Goal: Information Seeking & Learning: Check status

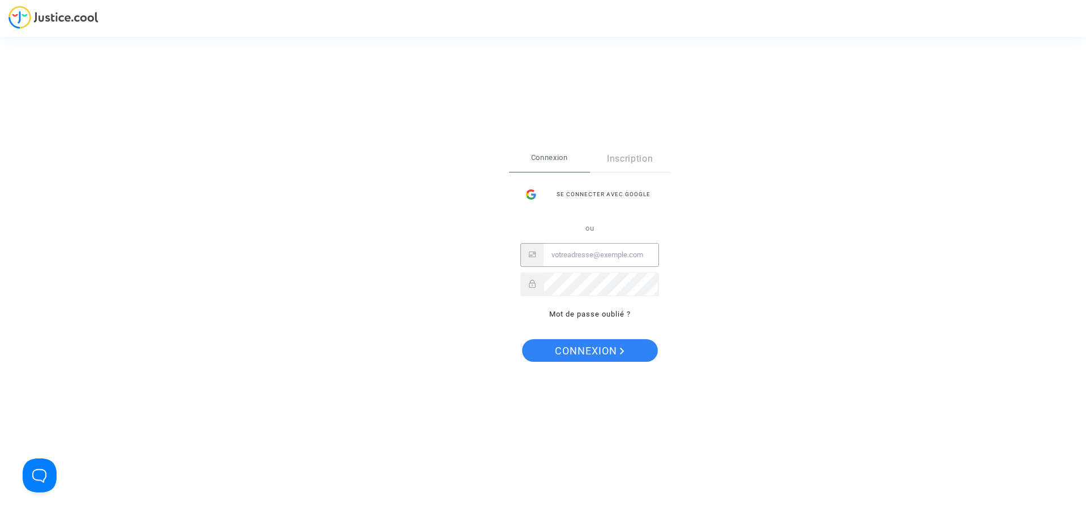
click at [580, 261] on input "Email" at bounding box center [601, 255] width 115 height 23
click at [522, 339] on button "Connexion" at bounding box center [590, 350] width 136 height 23
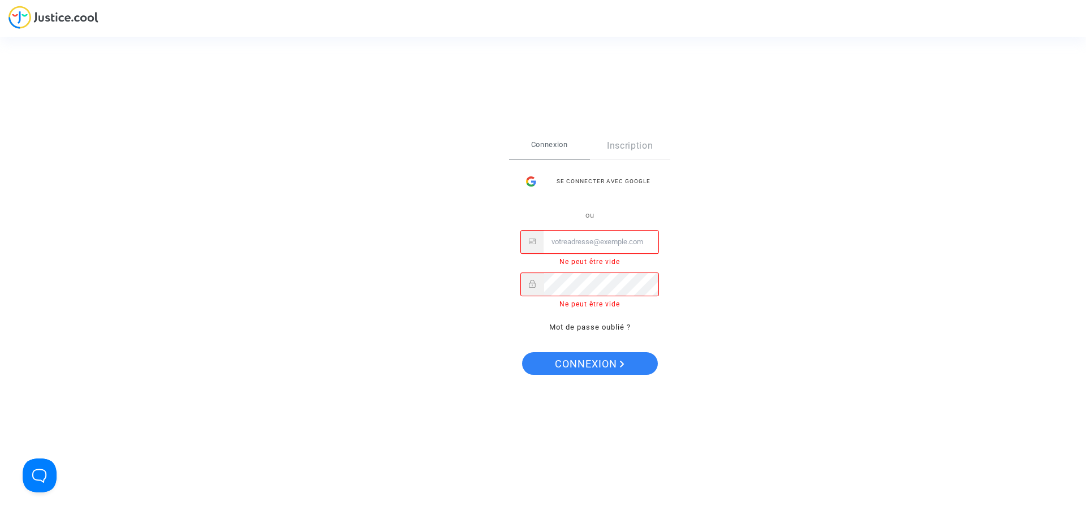
type input "cr.dispute@finnair.com"
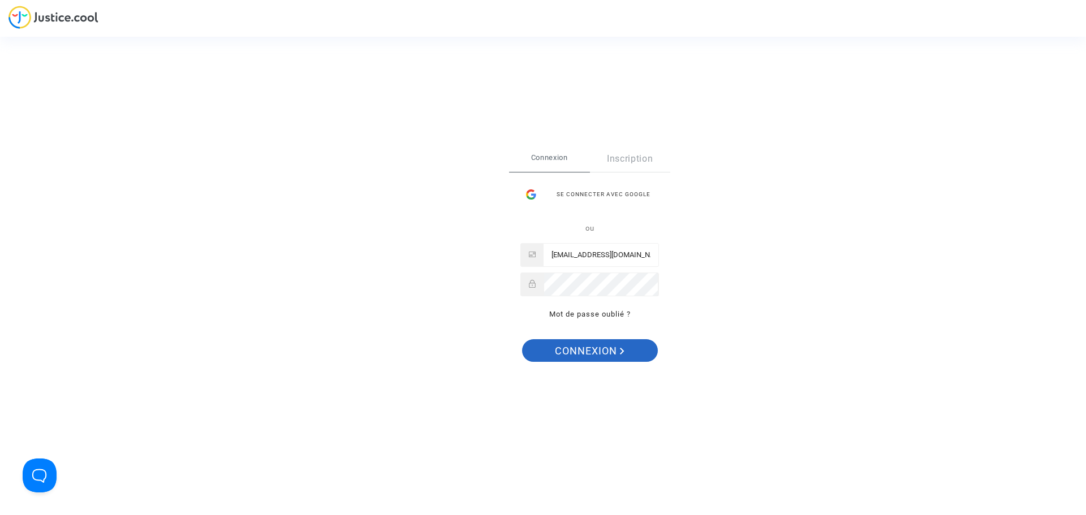
click at [600, 355] on span "Connexion" at bounding box center [590, 351] width 70 height 24
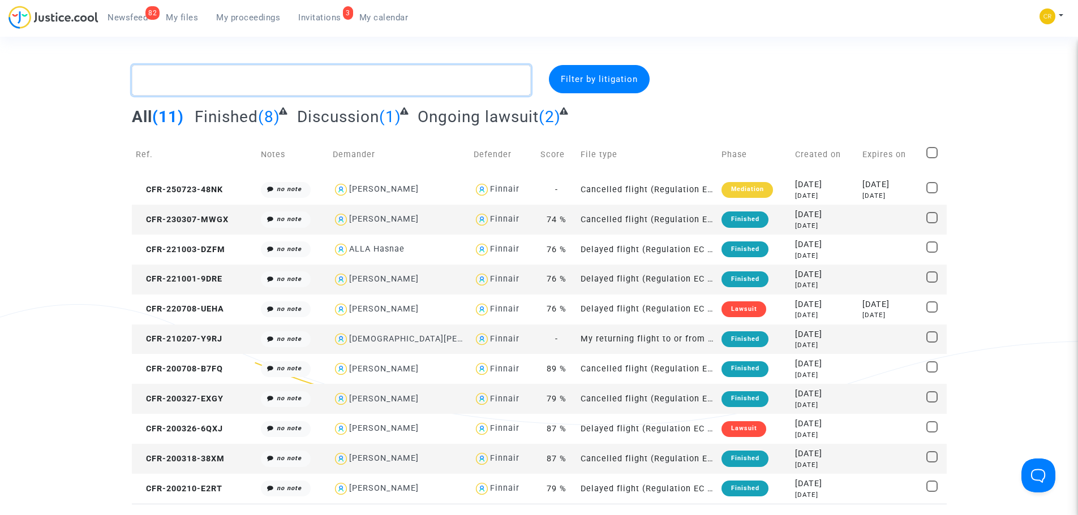
click at [395, 84] on textarea at bounding box center [331, 80] width 399 height 31
paste textarea "CFR-250910-29BJ"
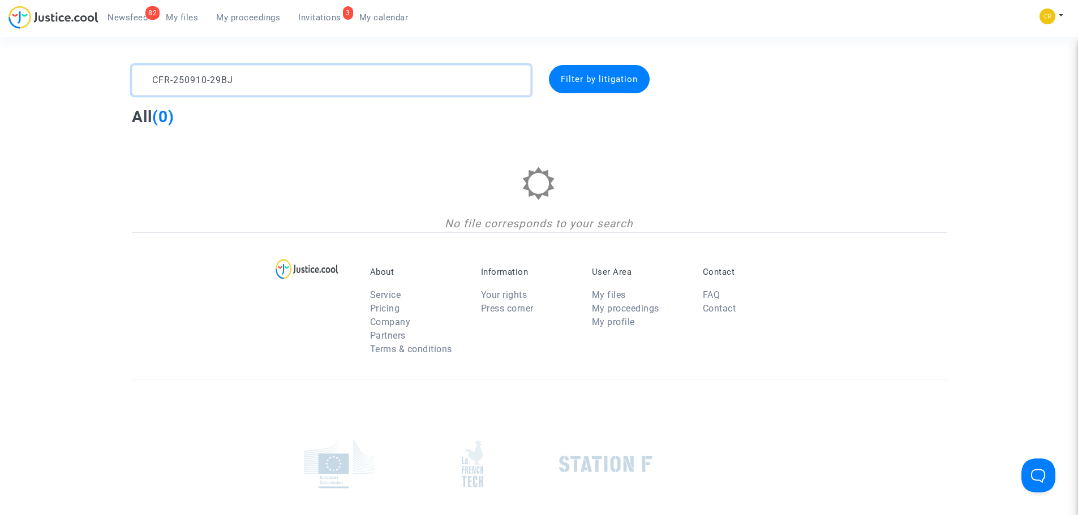
type textarea "CFR-250910-29BJ"
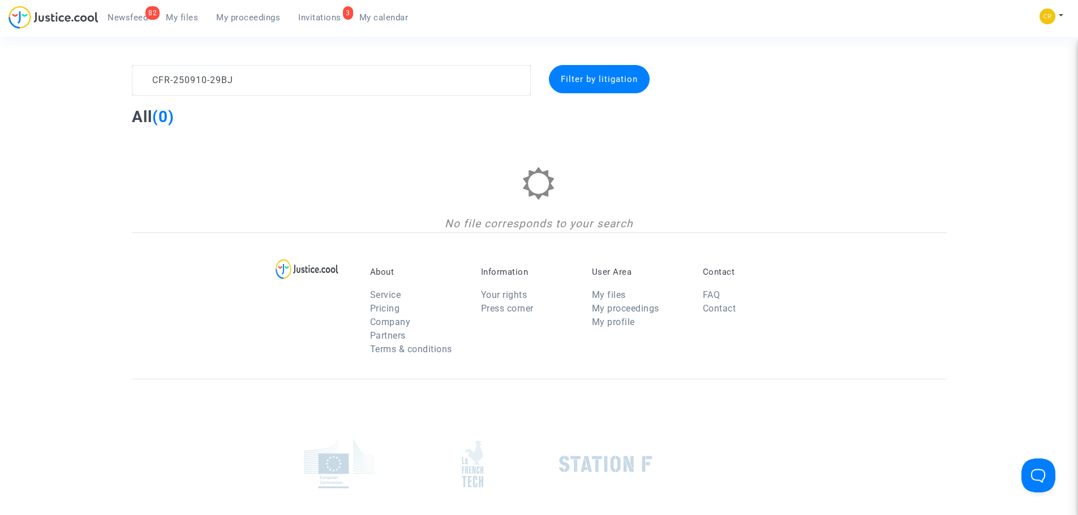
click at [126, 20] on span "Newsfeed" at bounding box center [127, 17] width 40 height 10
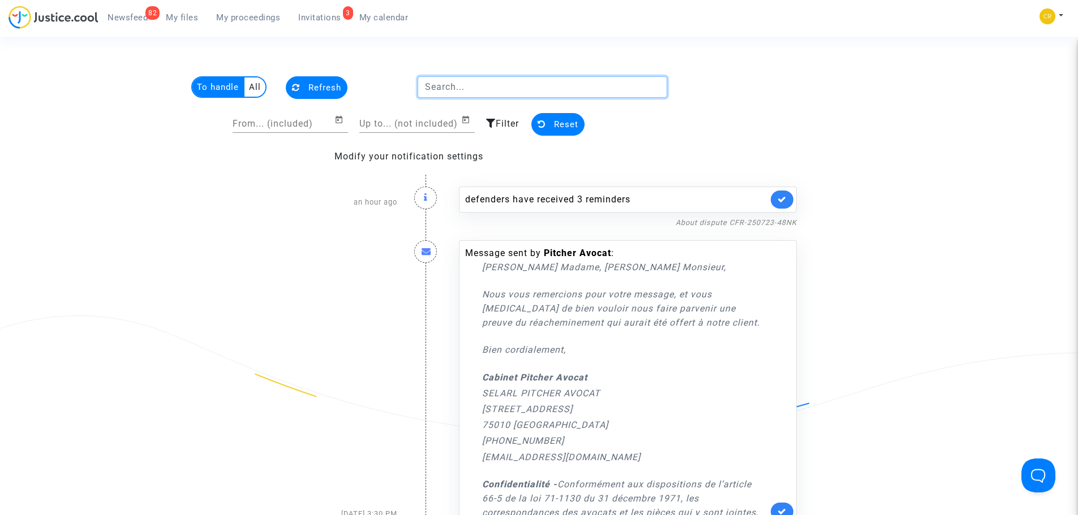
click at [460, 84] on input "text" at bounding box center [541, 86] width 249 height 21
paste input "CFR-250910-29BJ"
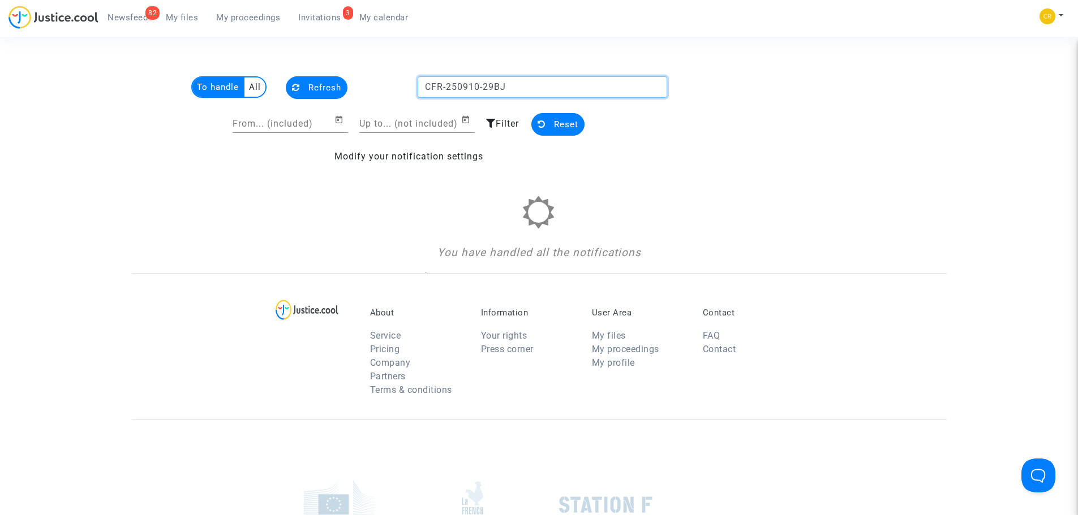
type input "CFR-250910-29BJ"
click at [128, 23] on link "82 Newsfeed" at bounding box center [127, 17] width 58 height 17
click at [131, 16] on span "Newsfeed" at bounding box center [127, 17] width 40 height 10
click at [131, 19] on span "Newsfeed" at bounding box center [127, 17] width 40 height 10
drag, startPoint x: 538, startPoint y: 81, endPoint x: 375, endPoint y: 85, distance: 163.5
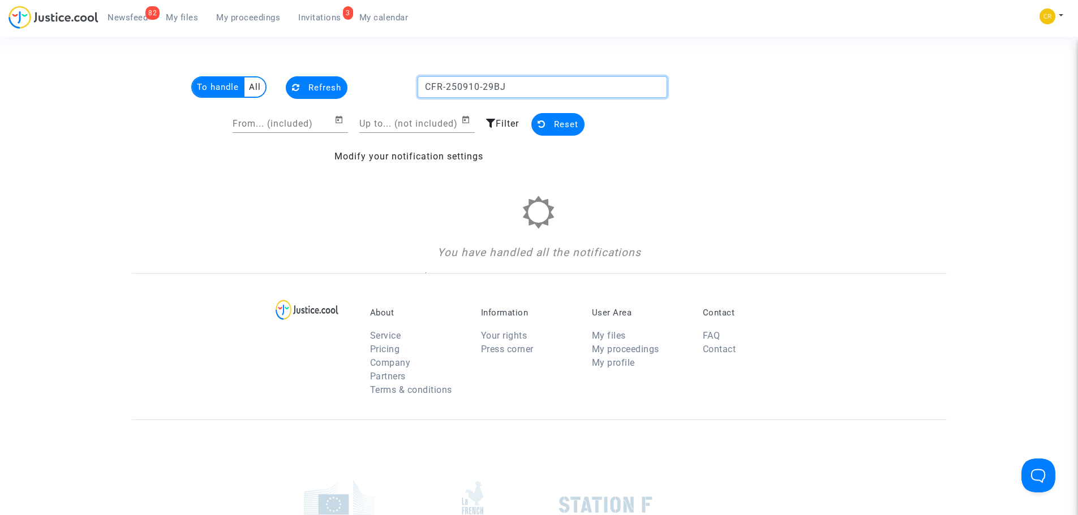
click at [375, 85] on div "To handle All Refresh CFR-250910-29BJ" at bounding box center [409, 88] width 532 height 25
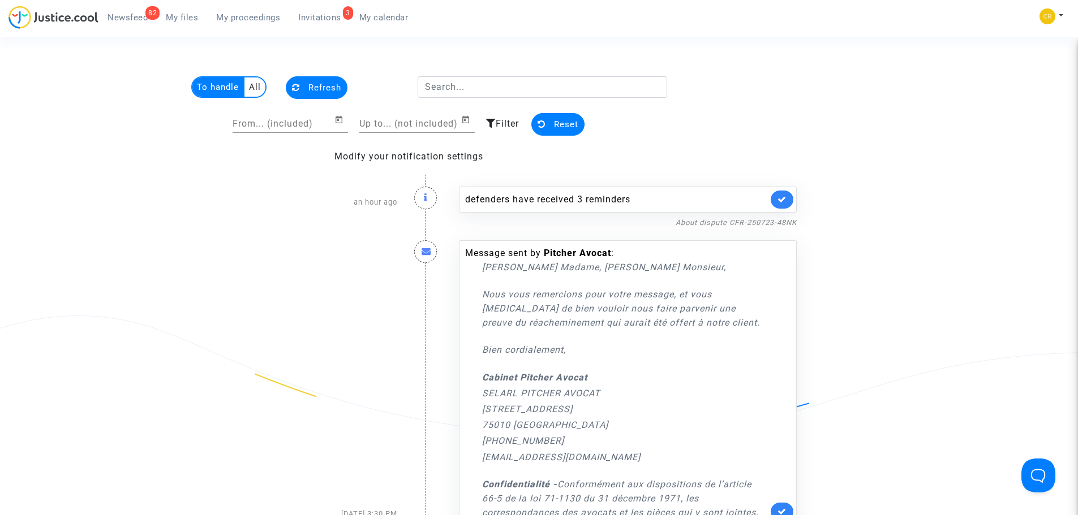
click at [245, 16] on span "My proceedings" at bounding box center [248, 17] width 64 height 10
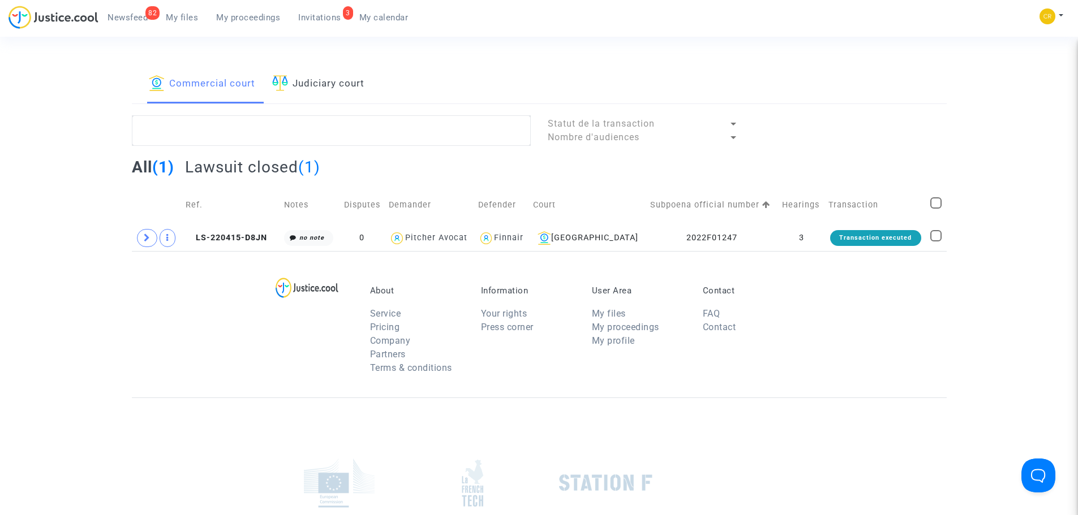
click at [329, 86] on link "Judiciary court" at bounding box center [318, 84] width 92 height 38
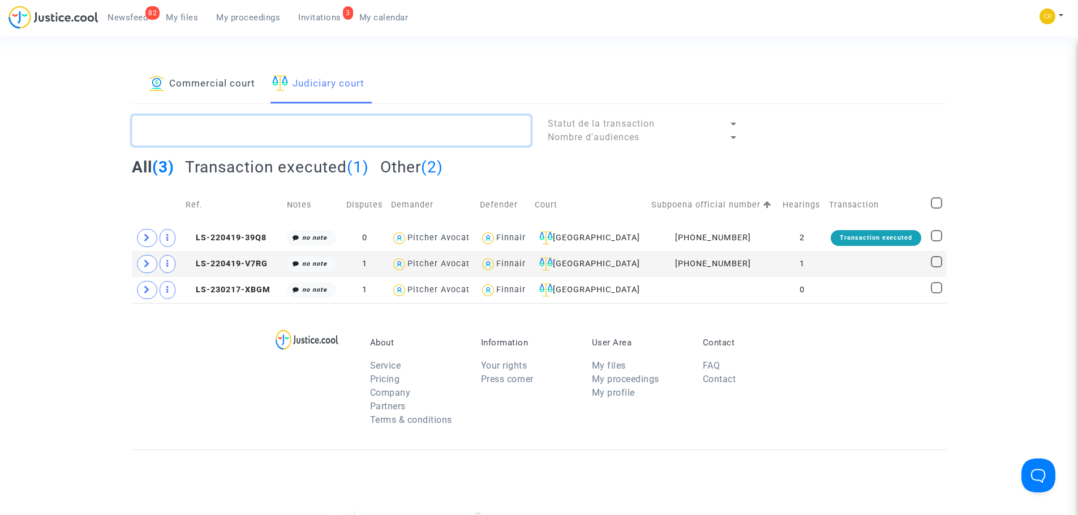
click at [372, 126] on textarea at bounding box center [331, 130] width 399 height 31
paste textarea "CFR-250910-29BJ"
type textarea "CFR-250910-29BJ"
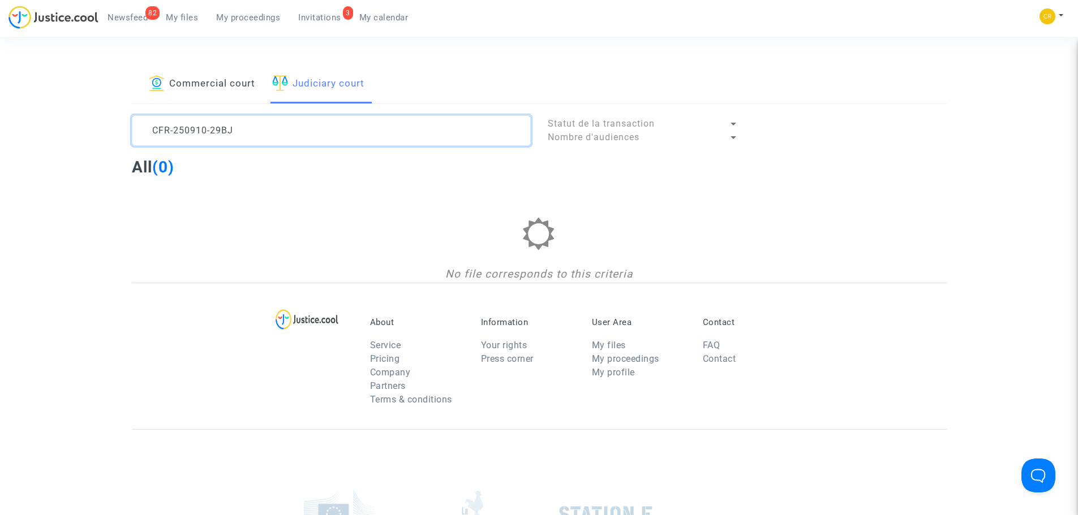
drag, startPoint x: 279, startPoint y: 132, endPoint x: 115, endPoint y: 139, distance: 164.2
click at [115, 139] on div "Commercial court Judiciary court CFR-250910-29BJ Statut de la transaction Nombr…" at bounding box center [539, 174] width 1078 height 218
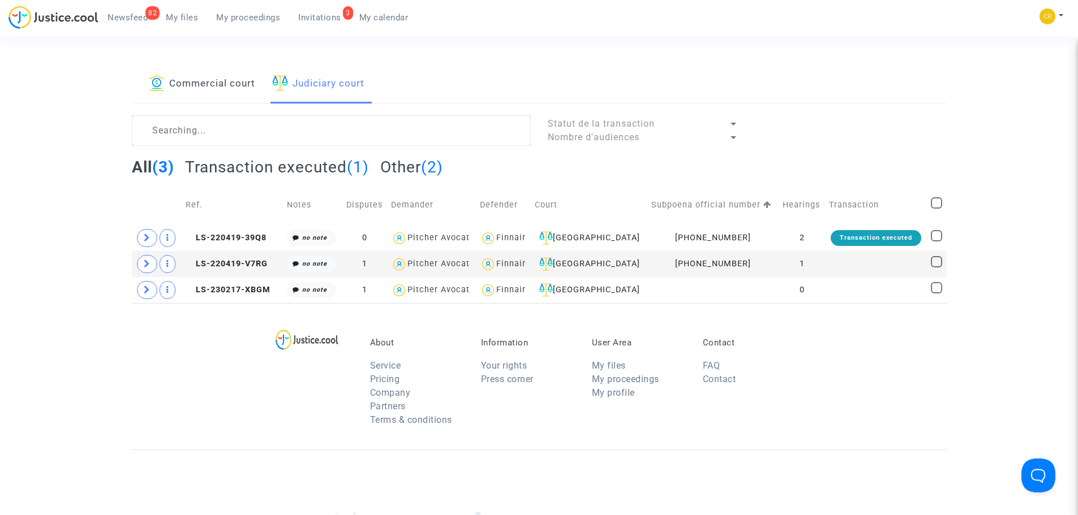
click at [250, 11] on link "My proceedings" at bounding box center [248, 17] width 82 height 17
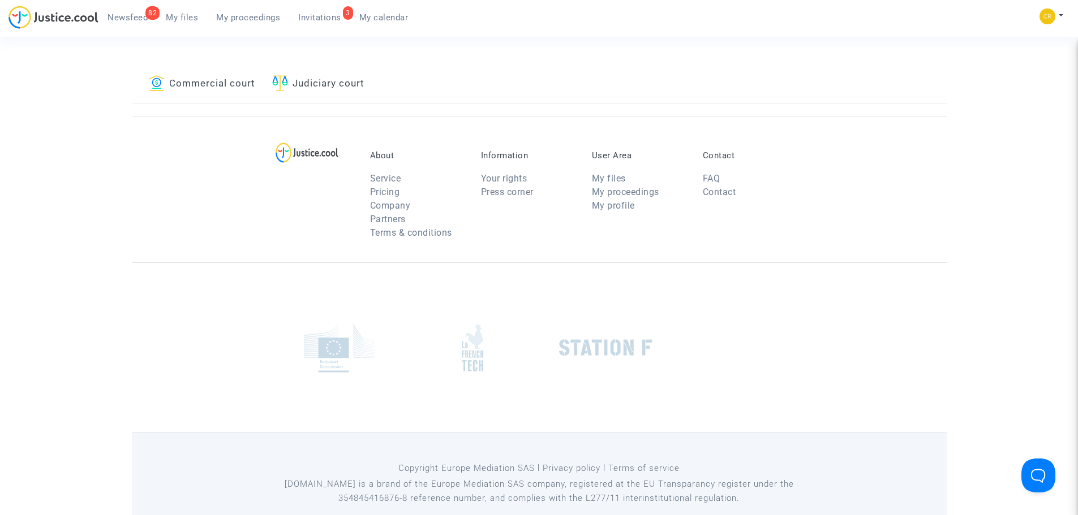
click at [316, 16] on span "Invitations" at bounding box center [319, 17] width 43 height 10
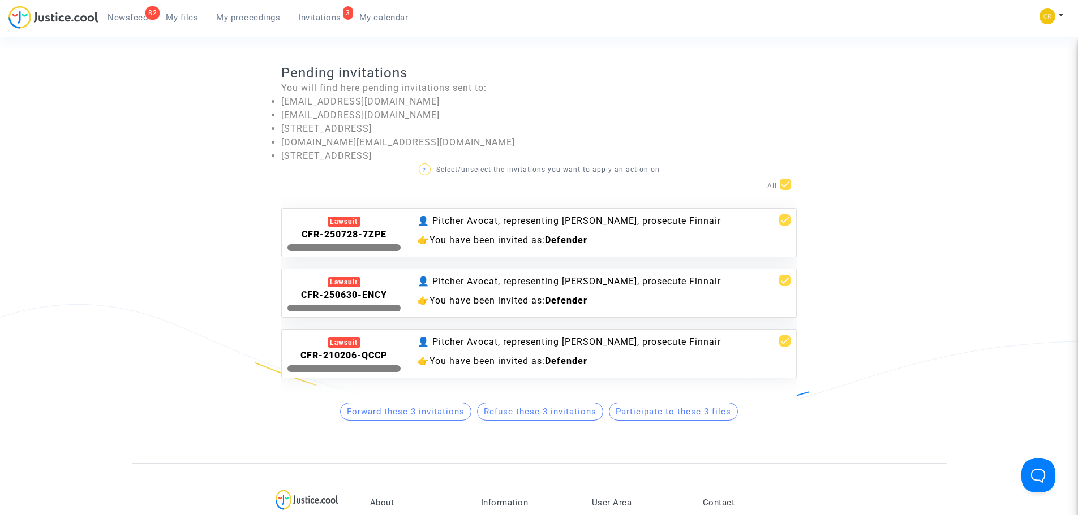
click at [122, 18] on span "Newsfeed" at bounding box center [127, 17] width 40 height 10
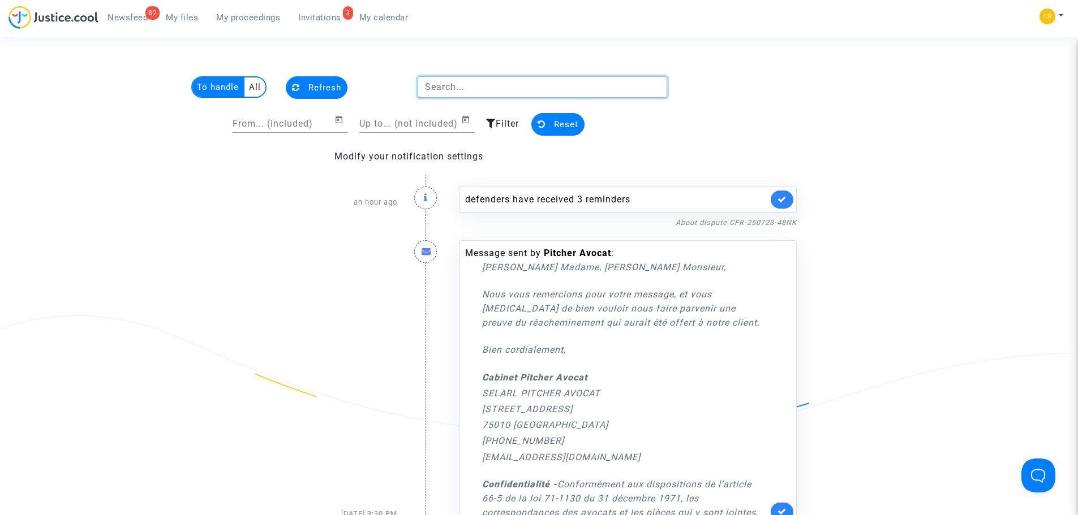
click at [510, 80] on input "text" at bounding box center [541, 86] width 249 height 21
paste input "[PERSON_NAME]"
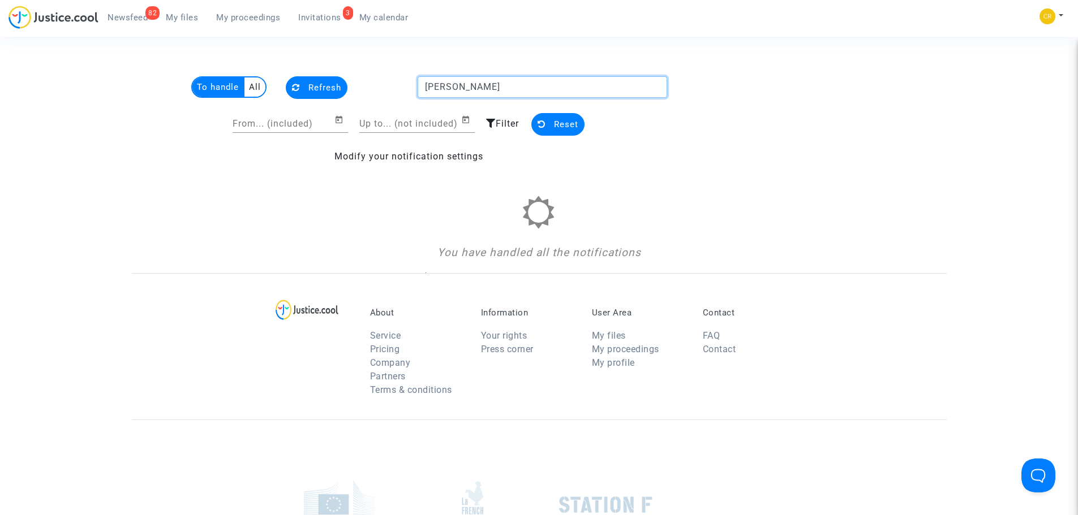
type input "[PERSON_NAME]"
click at [186, 16] on span "My files" at bounding box center [182, 17] width 32 height 10
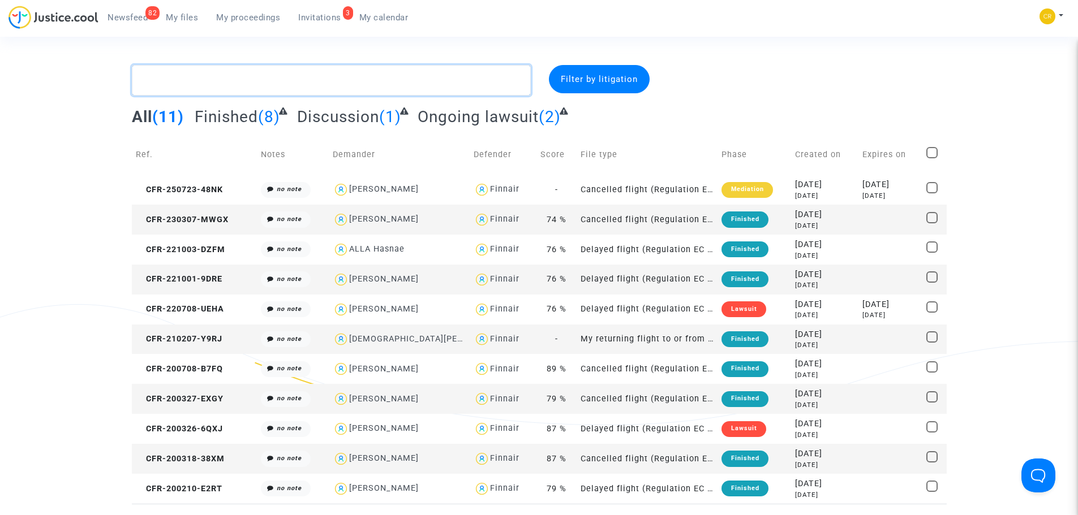
click at [230, 83] on textarea at bounding box center [331, 80] width 399 height 31
paste textarea "[PERSON_NAME]"
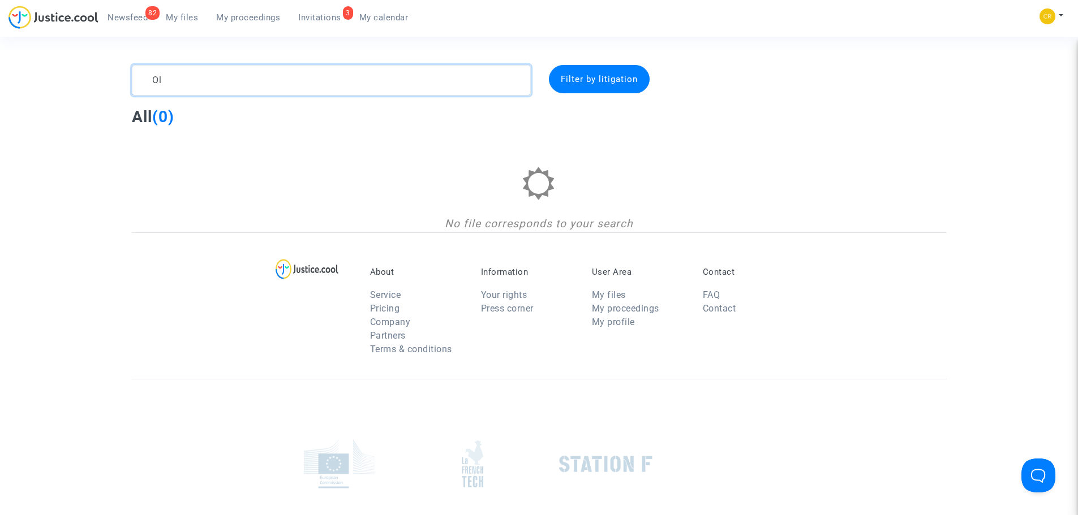
type textarea "O"
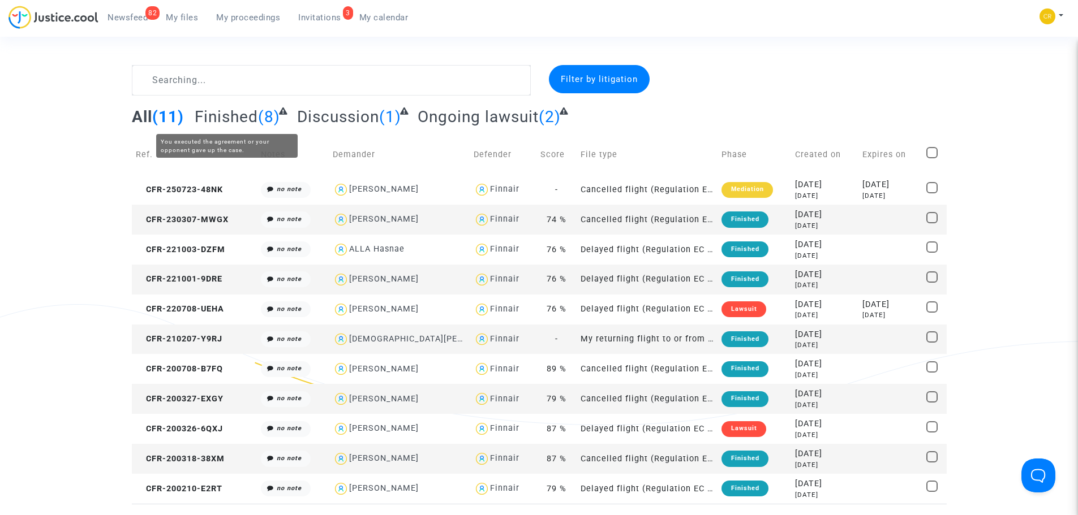
click at [242, 123] on span "Finished" at bounding box center [226, 116] width 63 height 19
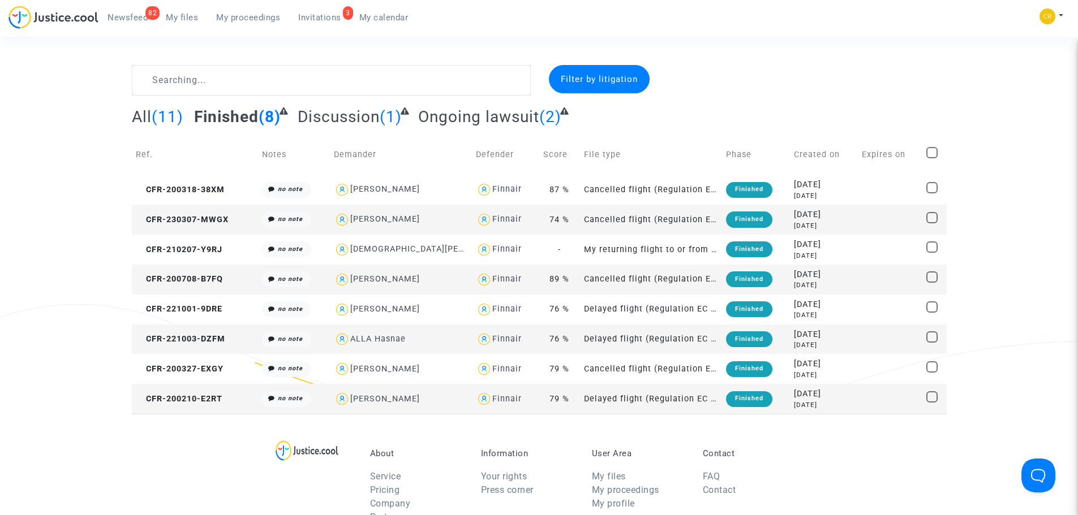
click at [141, 119] on span "All" at bounding box center [142, 116] width 20 height 19
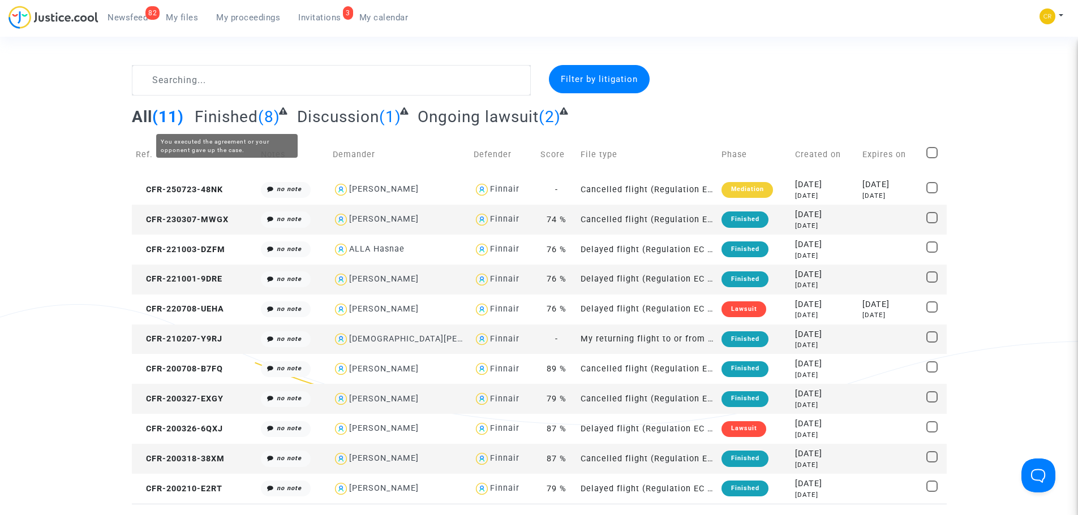
click at [235, 123] on span "Finished" at bounding box center [226, 116] width 63 height 19
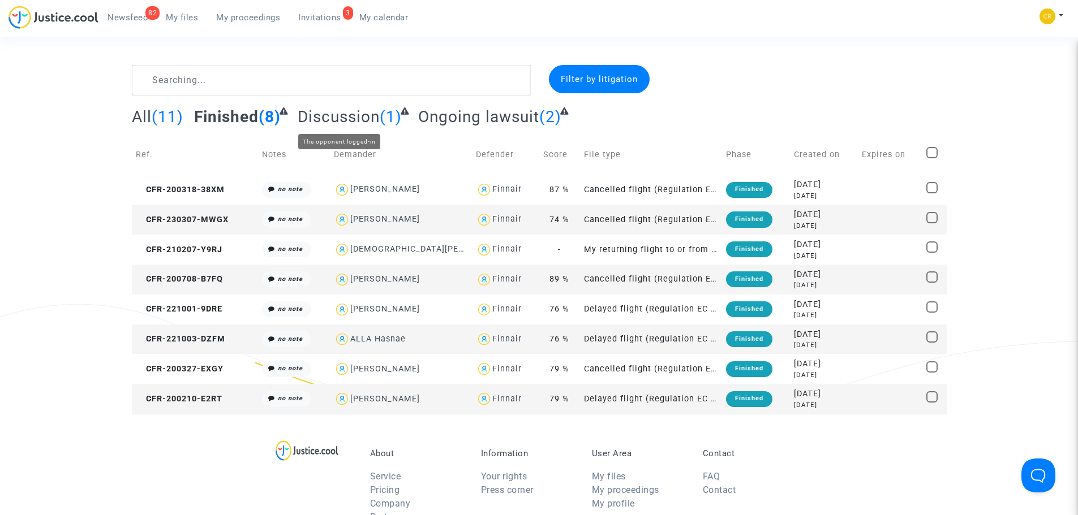
click at [346, 124] on span "Discussion" at bounding box center [339, 116] width 82 height 19
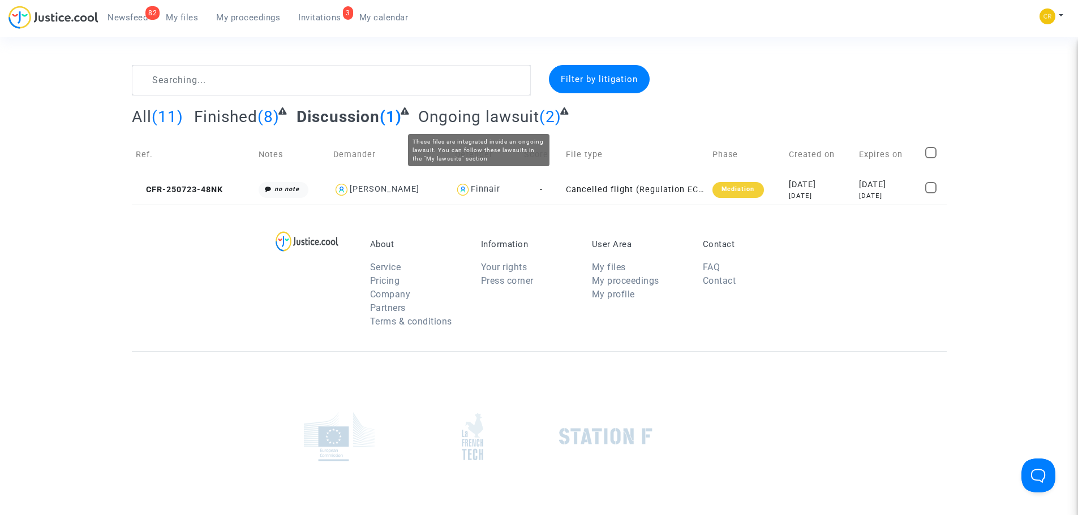
click at [466, 118] on span "Ongoing lawsuit" at bounding box center [478, 116] width 121 height 19
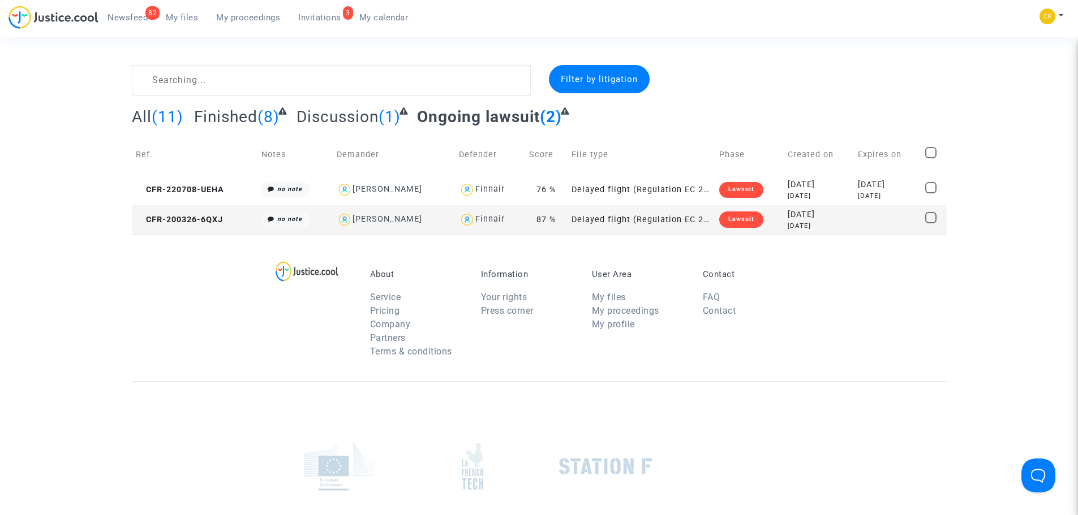
click at [144, 119] on span "All" at bounding box center [142, 116] width 20 height 19
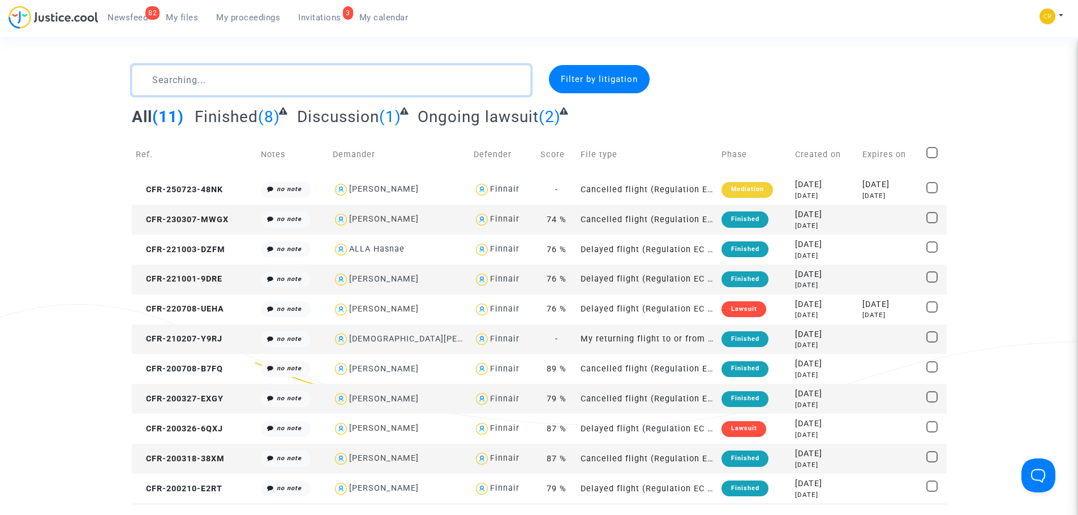
click at [304, 79] on textarea at bounding box center [331, 80] width 399 height 31
paste textarea "CFR-250910-29BJ"
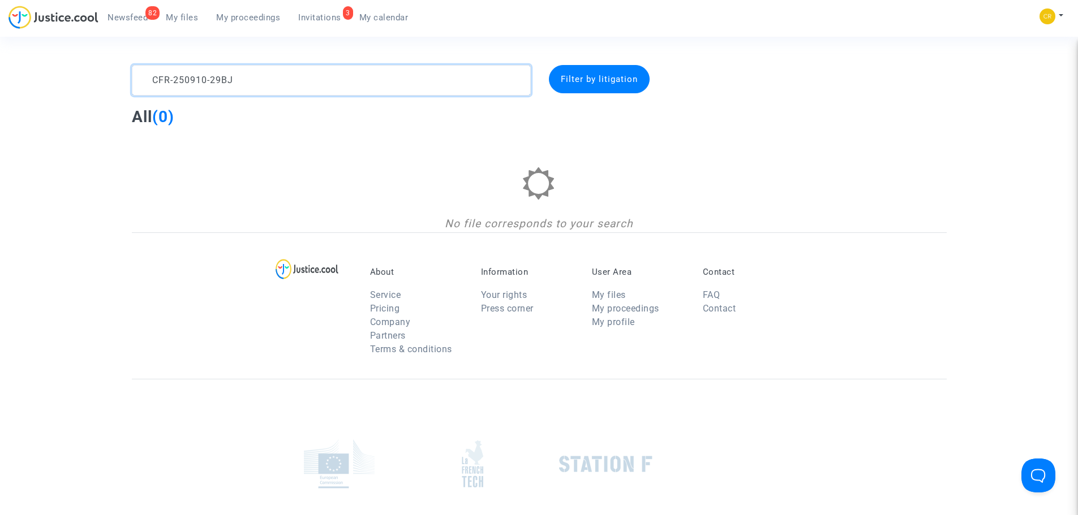
click at [308, 77] on textarea at bounding box center [331, 80] width 399 height 31
click at [260, 74] on textarea at bounding box center [331, 80] width 399 height 31
click at [309, 86] on textarea at bounding box center [331, 80] width 399 height 31
drag, startPoint x: 272, startPoint y: 83, endPoint x: 20, endPoint y: 80, distance: 251.2
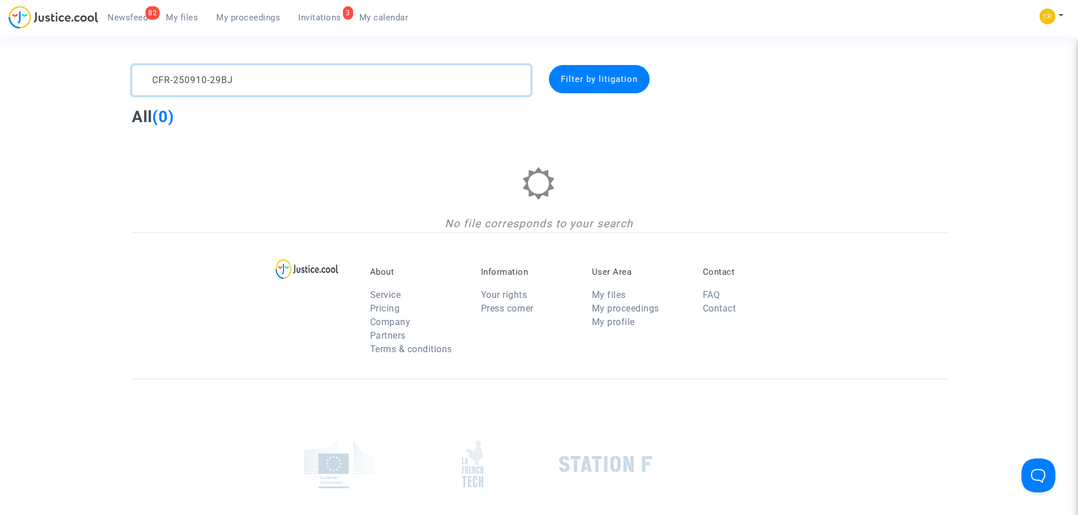
click at [20, 80] on div "CFR-250910-29BJ Filter by litigation All (0) No file corresponds to your search" at bounding box center [539, 148] width 1078 height 167
type textarea "CFR-250910-29BJ"
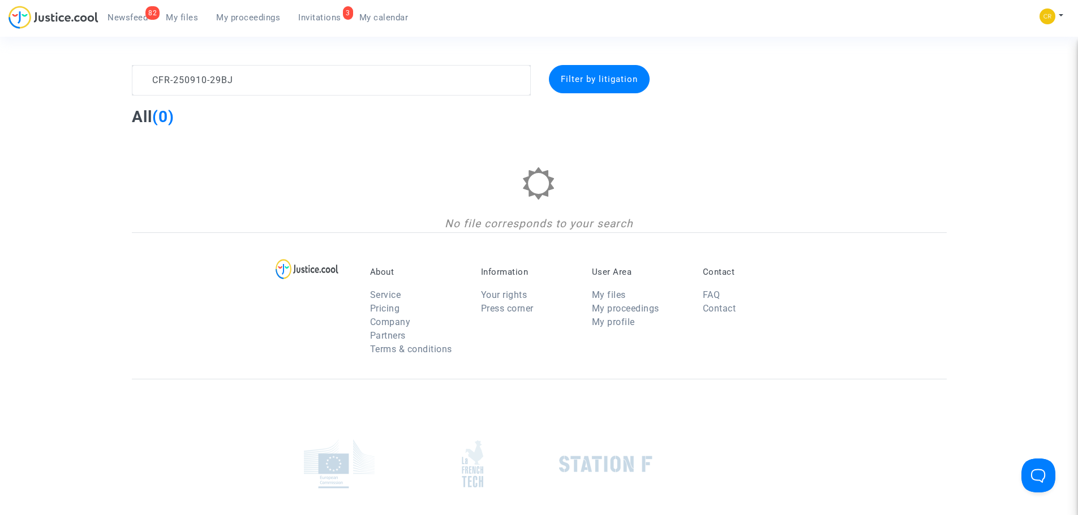
click at [176, 18] on span "My files" at bounding box center [182, 17] width 32 height 10
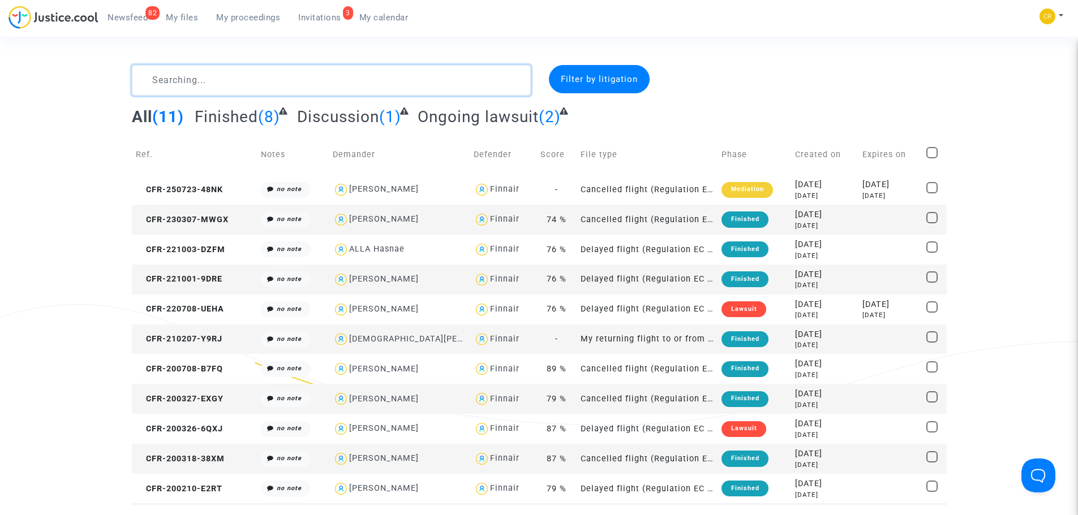
click at [179, 90] on textarea at bounding box center [331, 80] width 399 height 31
paste textarea "CFR-250910-29BJ"
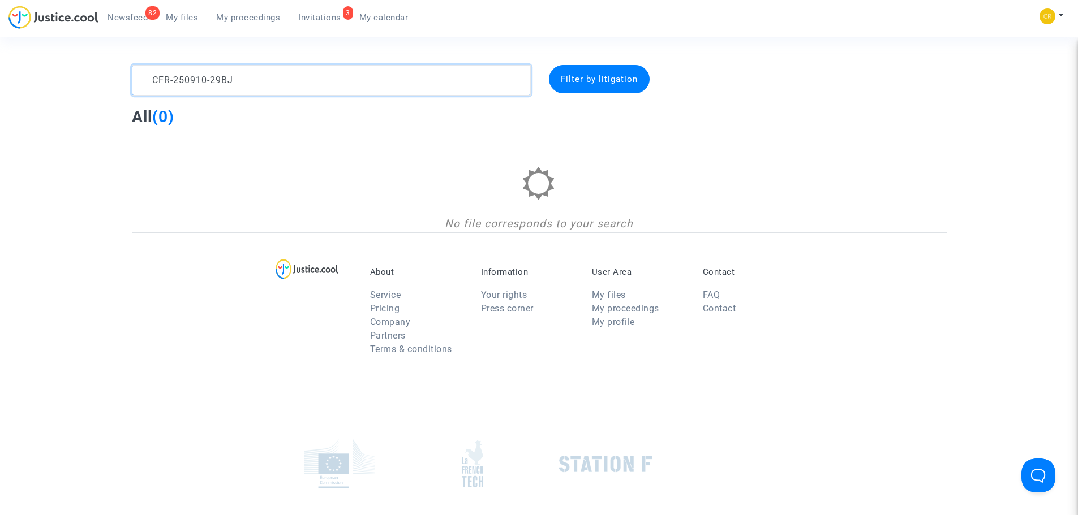
type textarea "CFR-250910-29BJ"
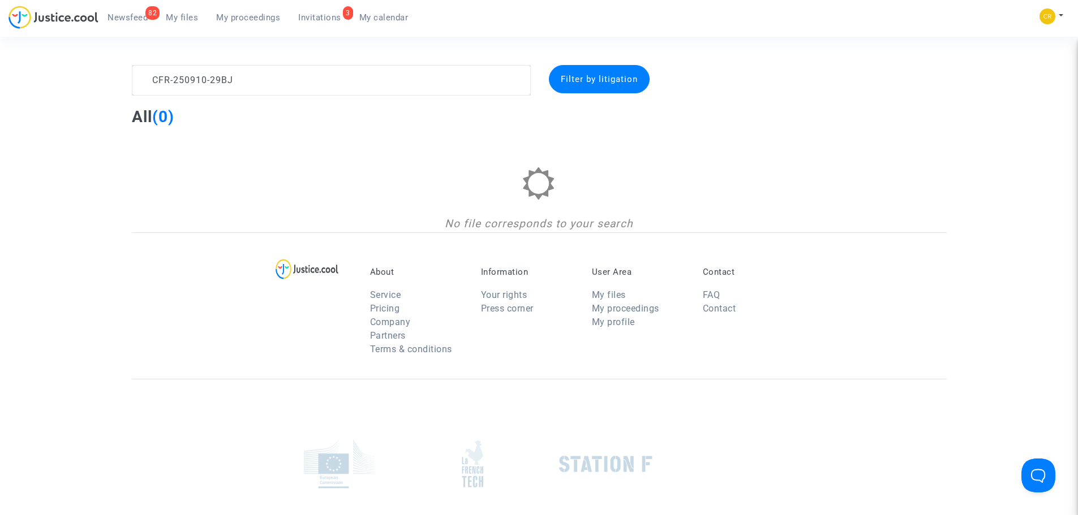
click at [124, 17] on span "Newsfeed" at bounding box center [127, 17] width 40 height 10
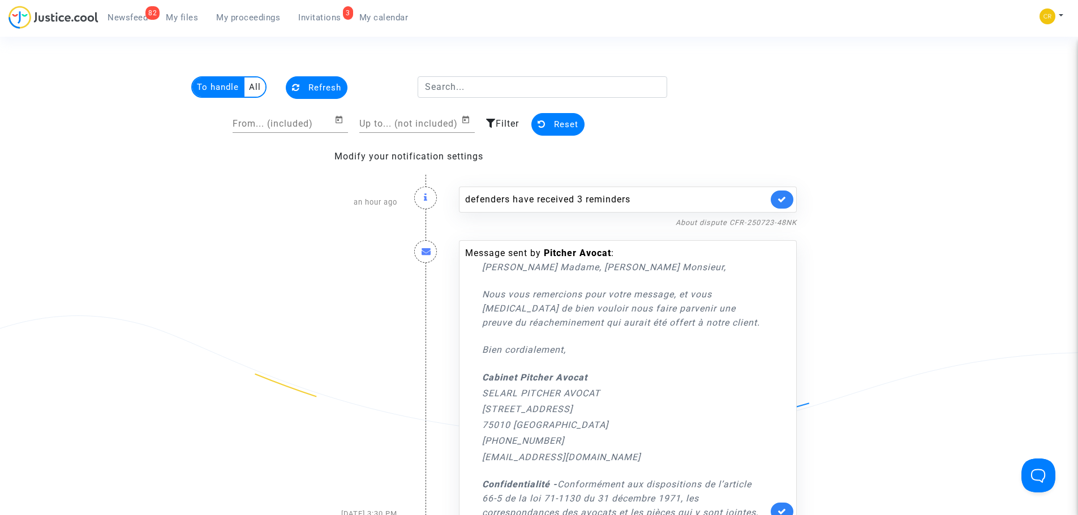
click at [253, 15] on span "My proceedings" at bounding box center [248, 17] width 64 height 10
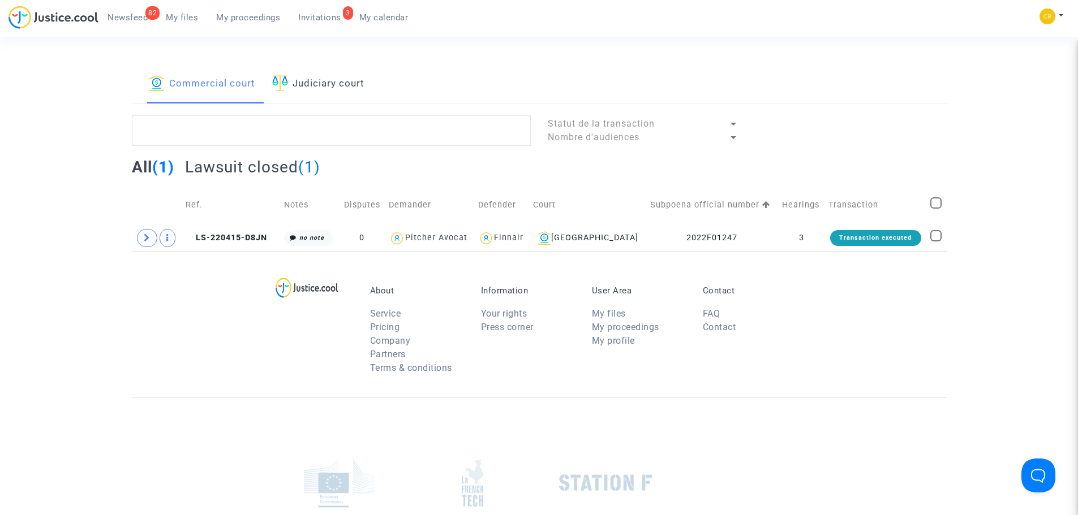
click at [331, 81] on link "Judiciary court" at bounding box center [318, 84] width 92 height 38
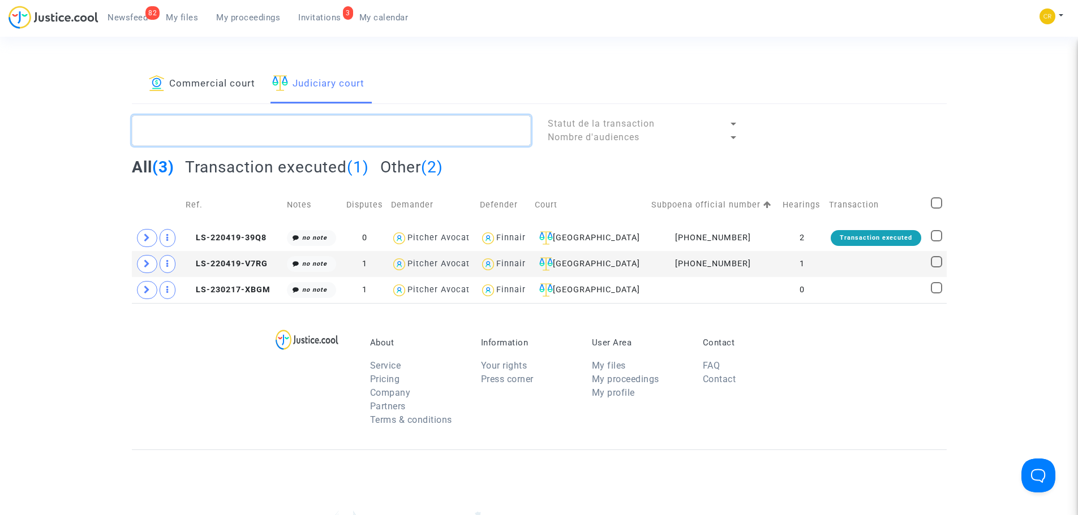
click at [287, 126] on textarea at bounding box center [331, 130] width 399 height 31
paste textarea "CFR-250910-29BJ"
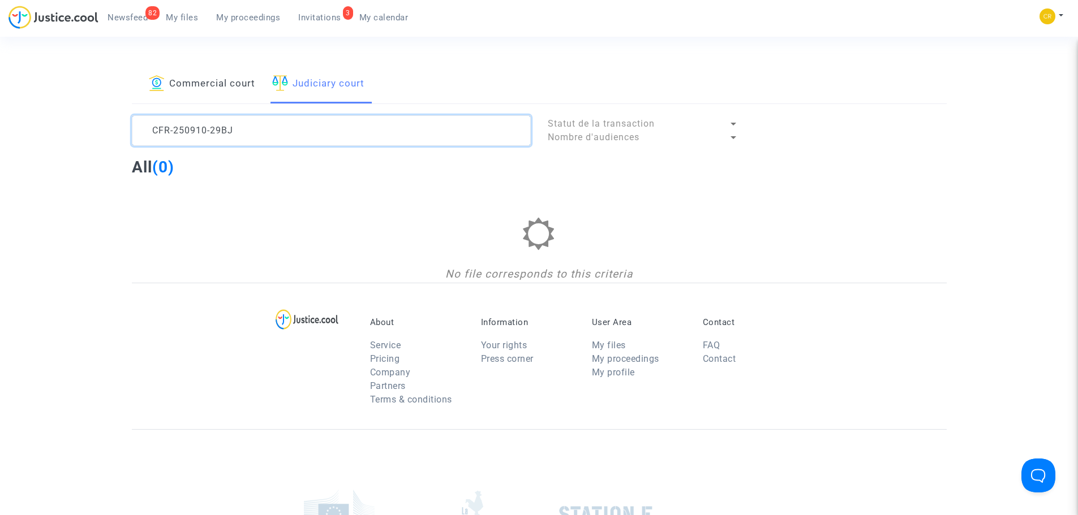
type textarea "CFR-250910-29BJ"
